Goal: Task Accomplishment & Management: Manage account settings

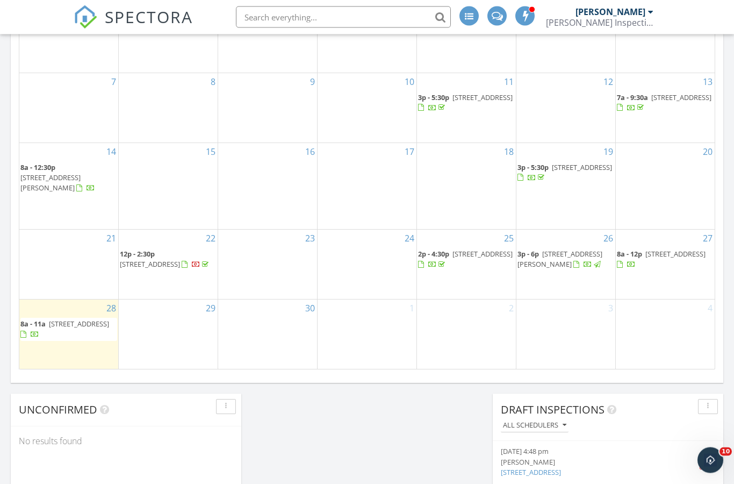
scroll to position [692, 0]
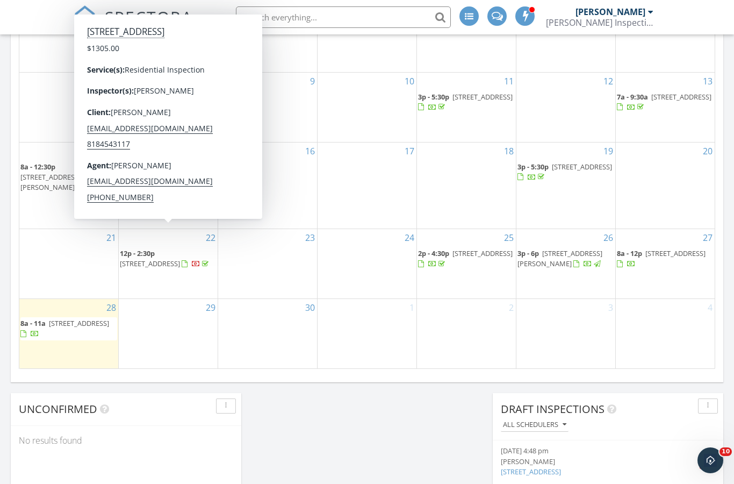
click at [170, 258] on span "967 Bodfish Canyon Rd, Bodfish 93205" at bounding box center [150, 263] width 60 height 10
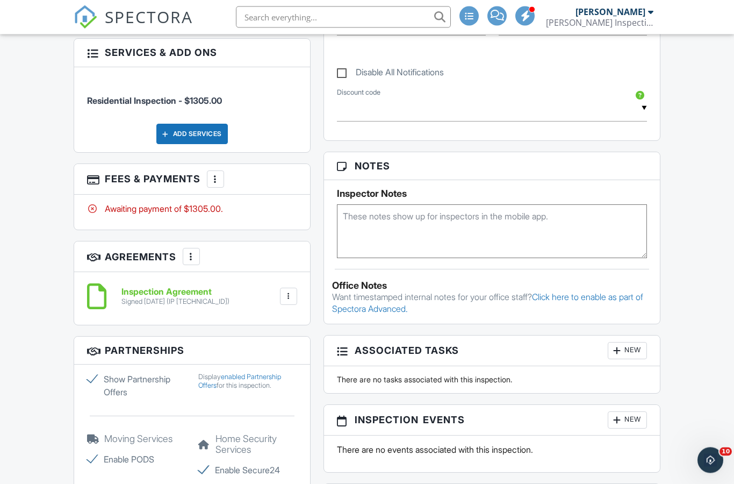
scroll to position [608, 0]
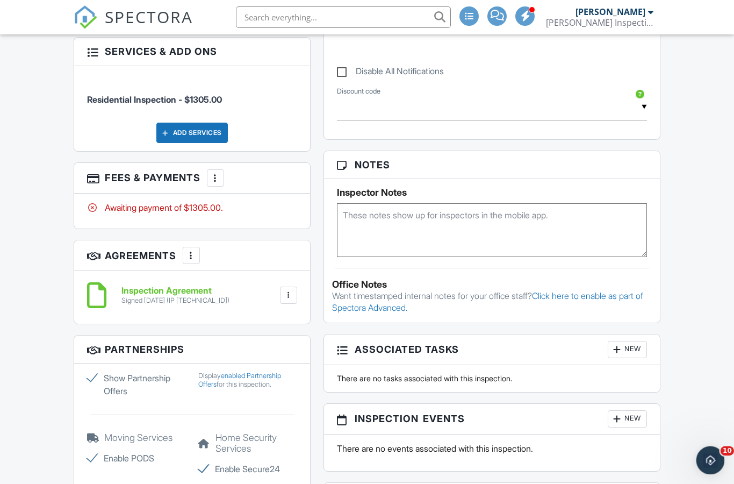
click at [718, 462] on div "Open Intercom Messenger" at bounding box center [708, 458] width 35 height 35
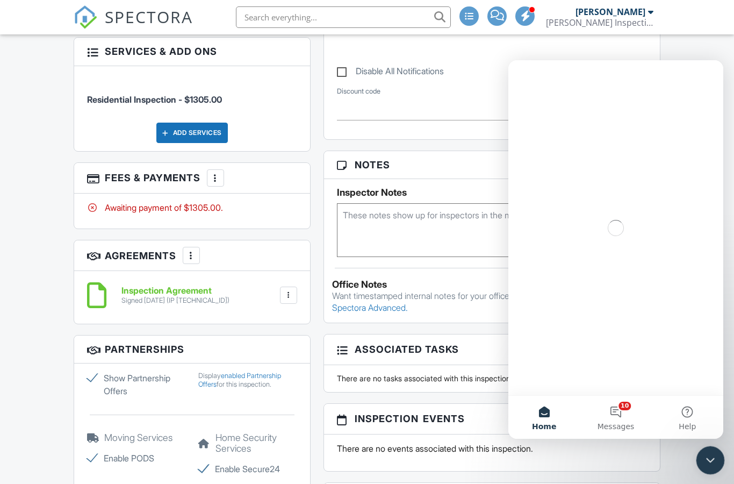
scroll to position [0, 0]
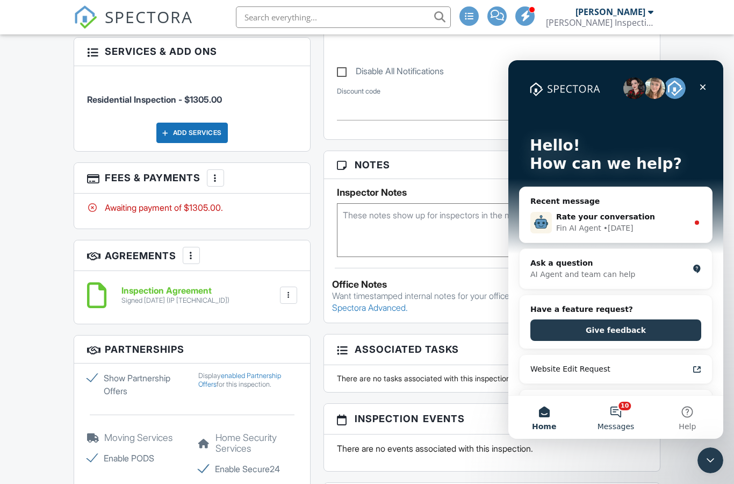
click at [622, 411] on button "10 Messages" at bounding box center [615, 416] width 71 height 43
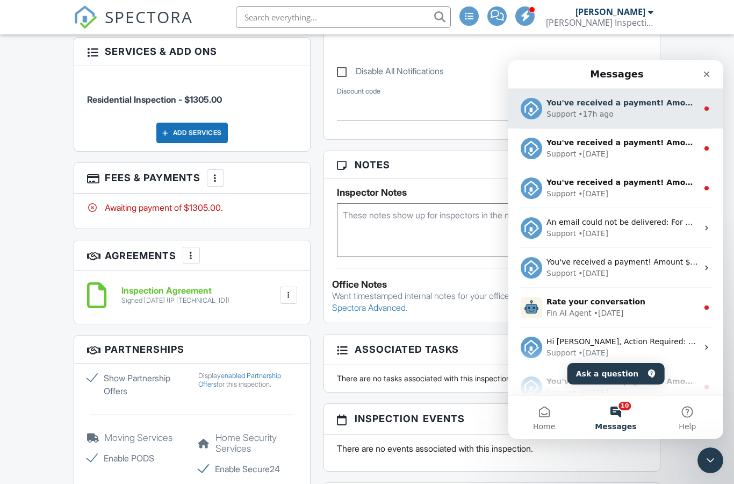
click at [639, 111] on div "Support • 17h ago" at bounding box center [622, 114] width 152 height 11
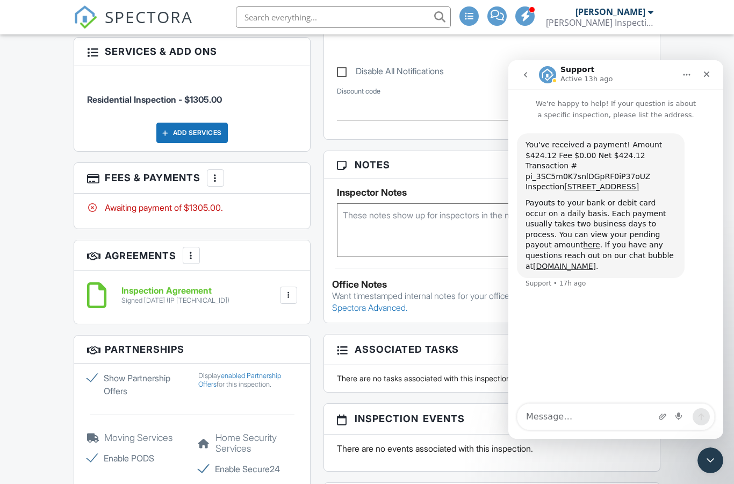
scroll to position [538, 0]
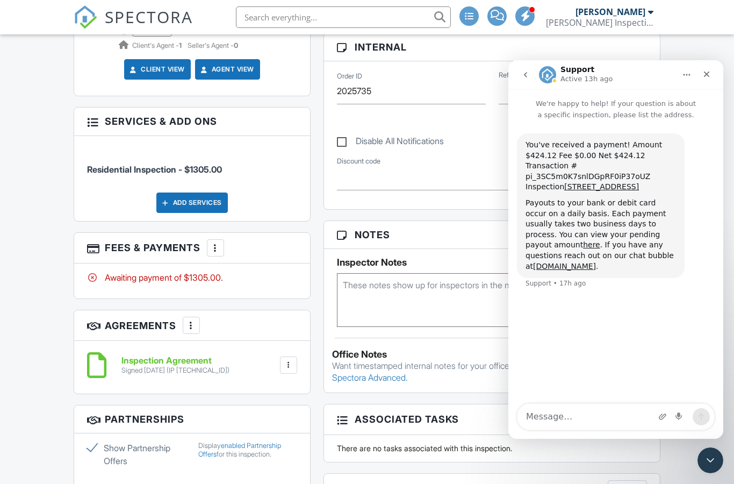
click at [530, 74] on button "go back" at bounding box center [525, 74] width 20 height 20
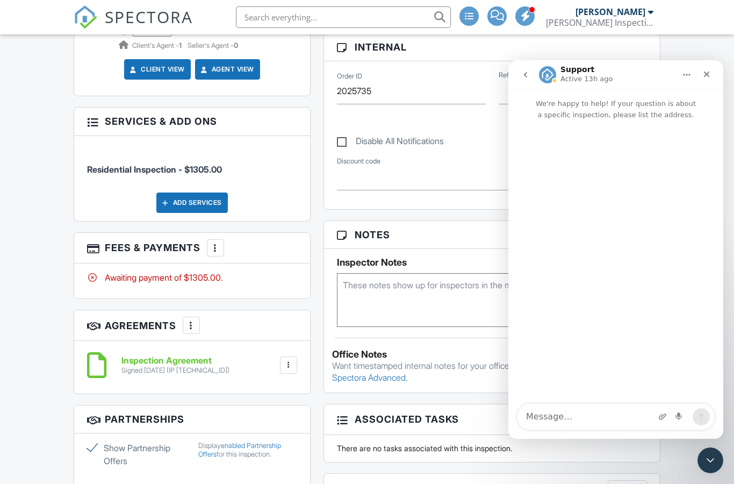
scroll to position [468, 0]
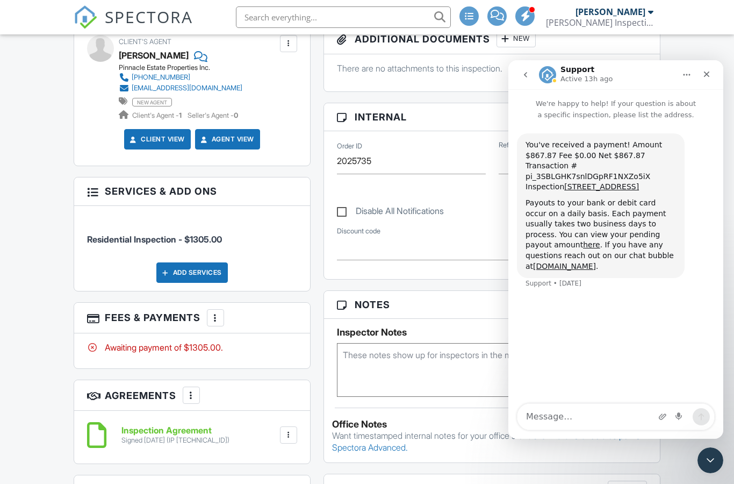
click at [534, 80] on button "go back" at bounding box center [525, 74] width 20 height 20
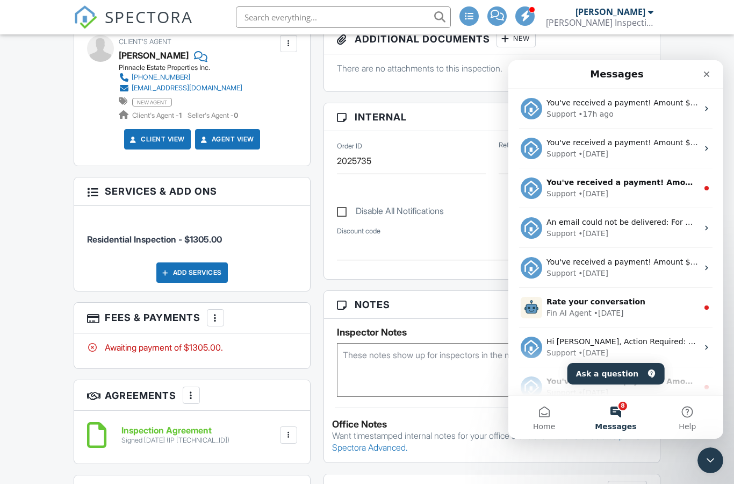
click at [667, 191] on div "Support • [DATE]" at bounding box center [622, 193] width 152 height 11
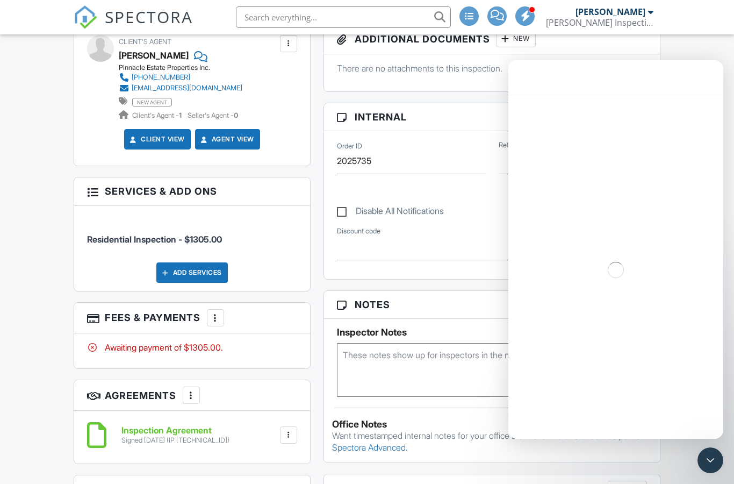
scroll to position [398, 0]
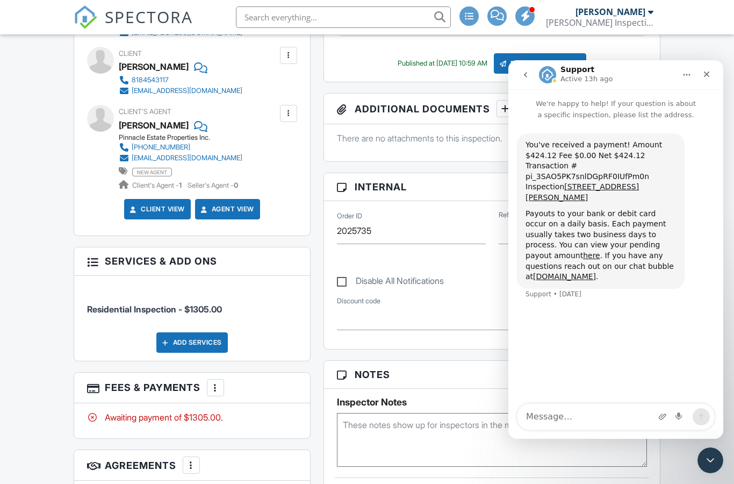
click at [534, 76] on button "go back" at bounding box center [525, 74] width 20 height 20
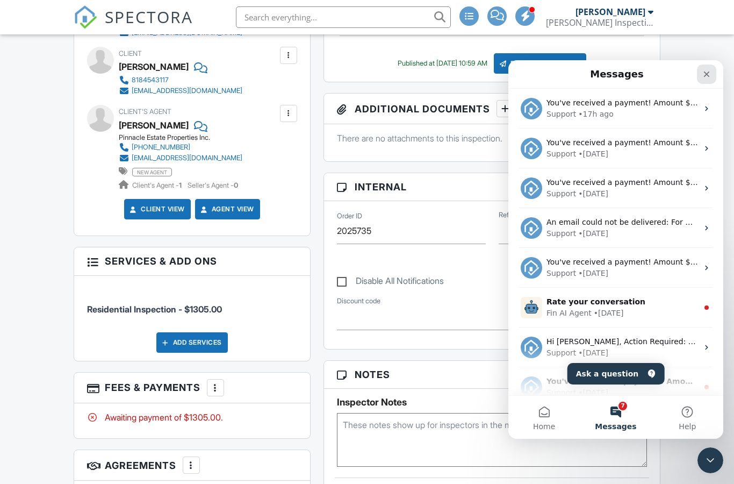
click at [705, 72] on icon "Close" at bounding box center [707, 74] width 6 height 6
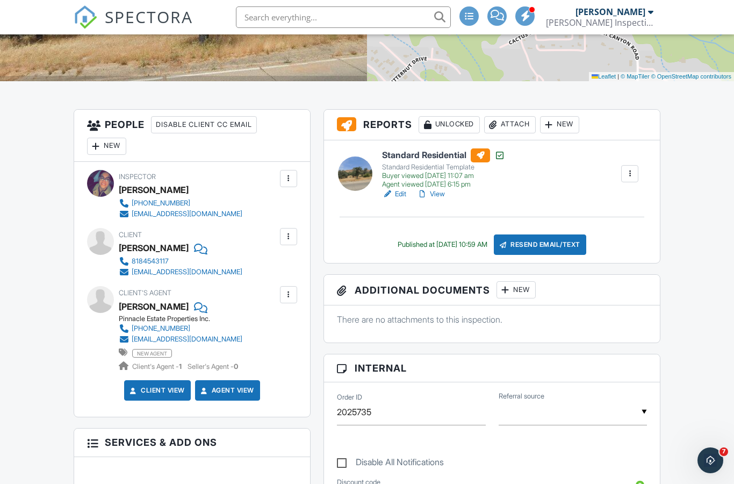
scroll to position [205, 0]
